Goal: Navigation & Orientation: Find specific page/section

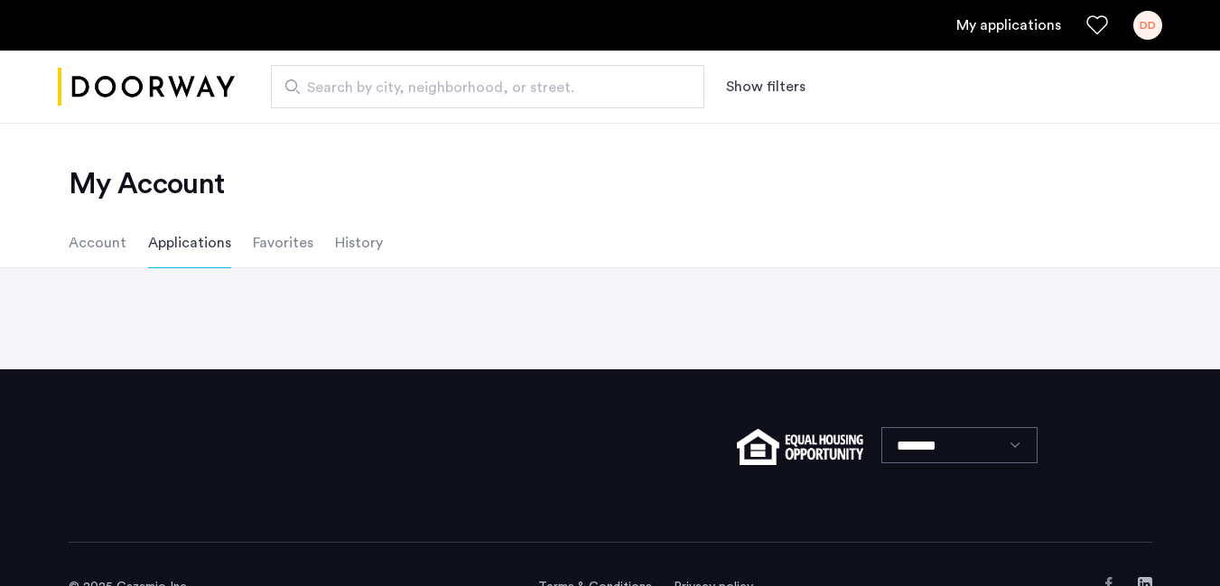
click at [1031, 221] on ul "Account Applications Favorites History" at bounding box center [611, 243] width 1138 height 51
click at [79, 246] on li "Account" at bounding box center [98, 243] width 58 height 51
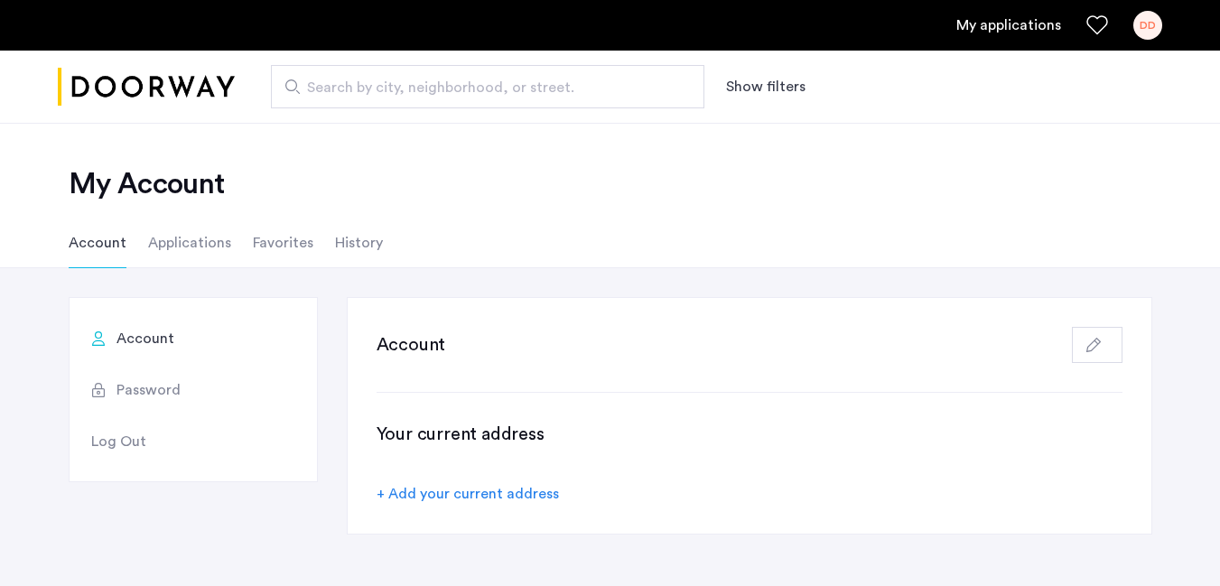
click at [180, 241] on li "Applications" at bounding box center [189, 243] width 83 height 51
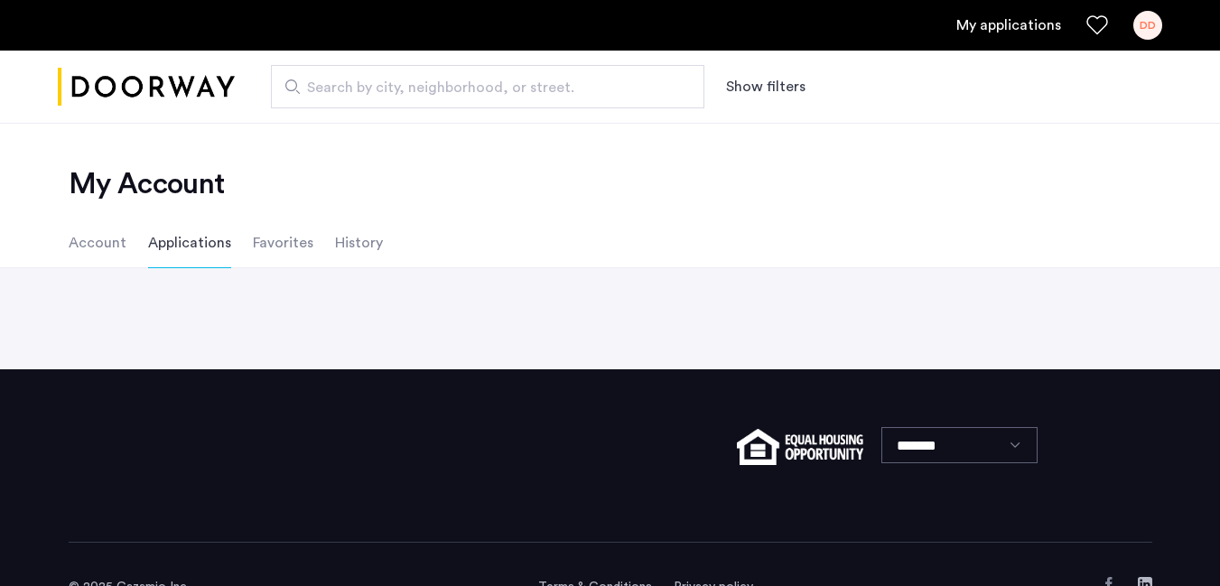
click at [267, 252] on li "Favorites" at bounding box center [283, 243] width 60 height 51
click at [341, 247] on li "History" at bounding box center [359, 243] width 48 height 51
click at [187, 249] on li "Applications" at bounding box center [189, 243] width 83 height 51
